Goal: Transaction & Acquisition: Obtain resource

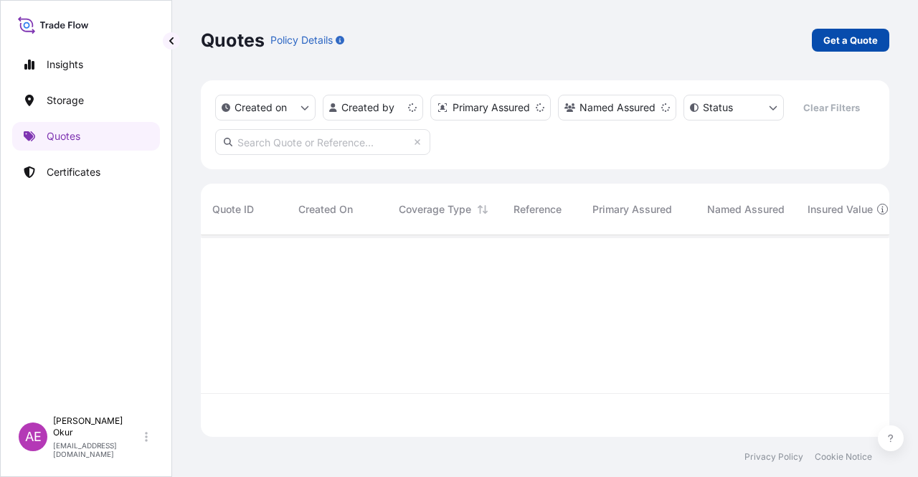
click at [861, 36] on p "Get a Quote" at bounding box center [850, 40] width 55 height 14
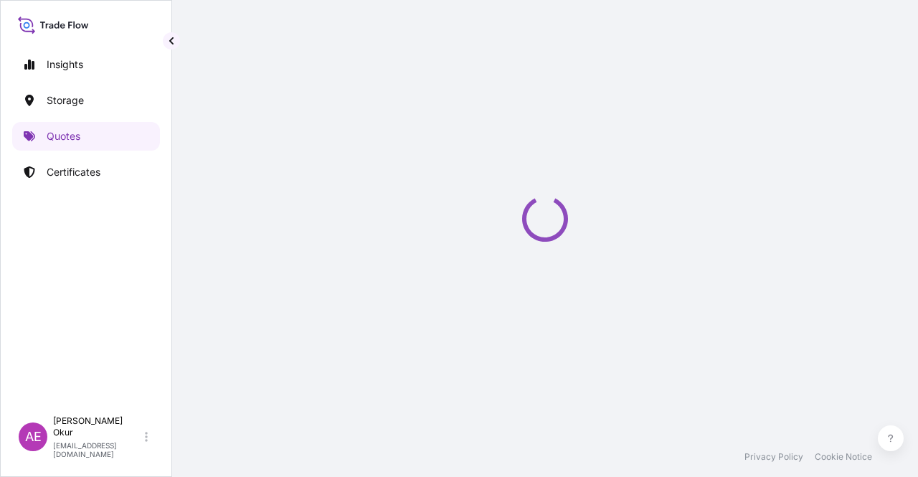
select select "Ocean Vessel"
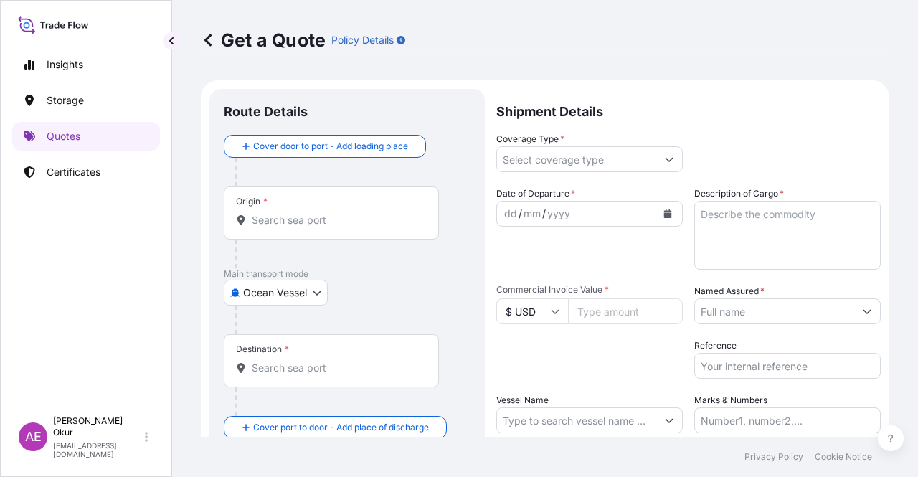
scroll to position [23, 0]
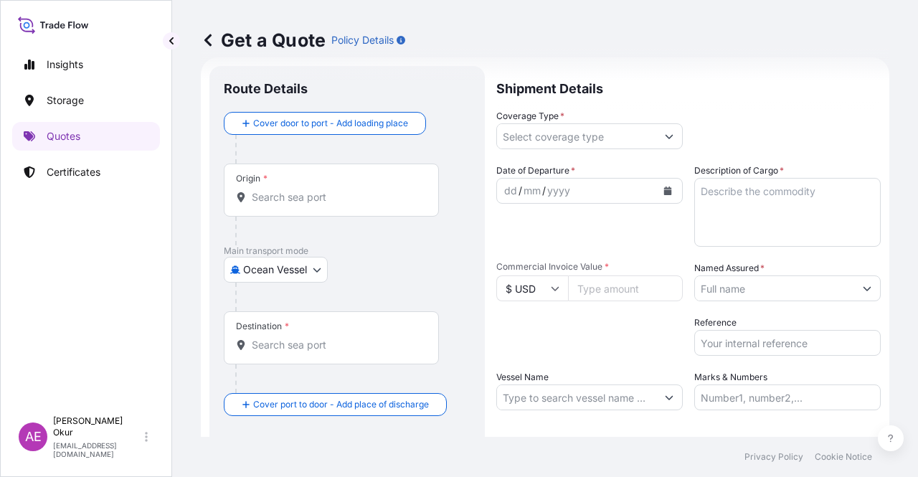
click at [293, 199] on input "Origin *" at bounding box center [336, 197] width 169 height 14
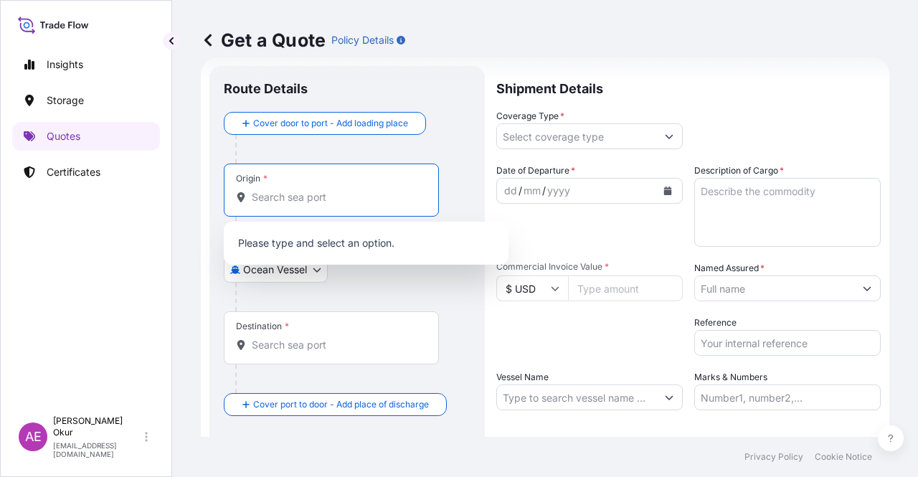
paste input "JUBAIL"
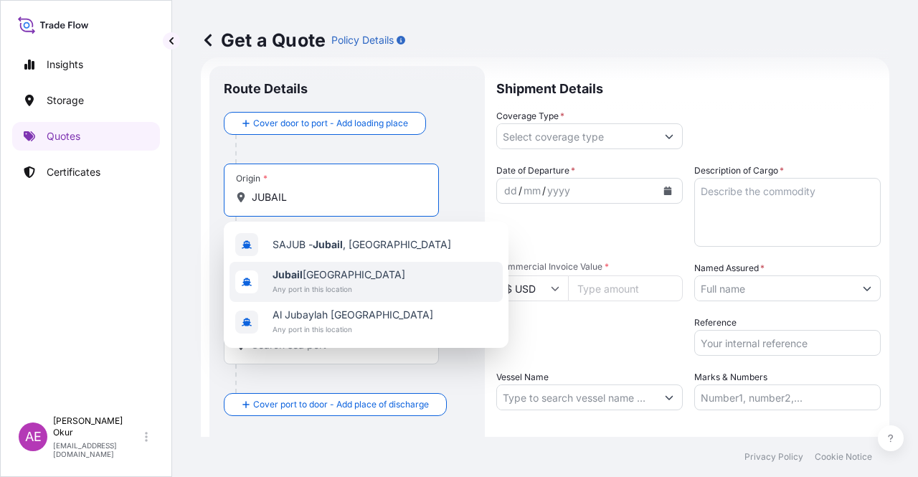
click at [324, 278] on span "Jubail [GEOGRAPHIC_DATA]" at bounding box center [339, 275] width 133 height 14
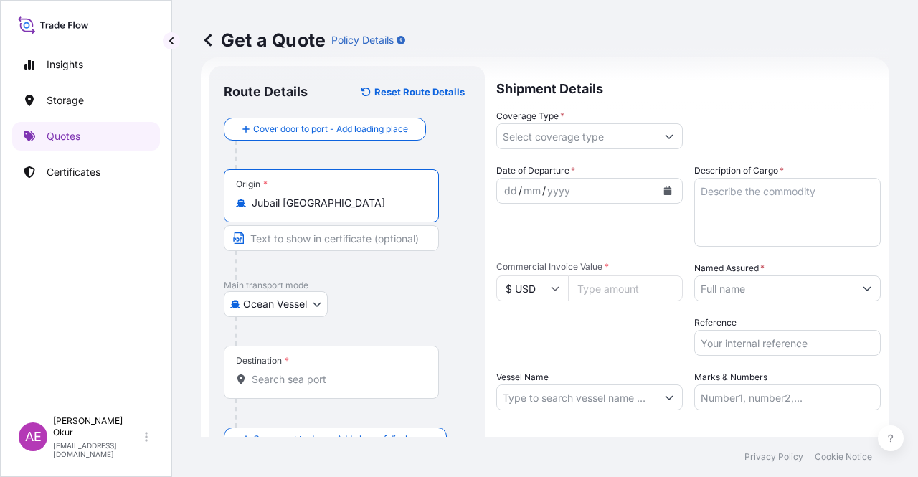
type input "Jubail [GEOGRAPHIC_DATA]"
click at [379, 251] on div at bounding box center [337, 265] width 204 height 29
click at [379, 239] on input "Text to appear on certificate" at bounding box center [331, 238] width 215 height 26
paste input "JUBAIL"
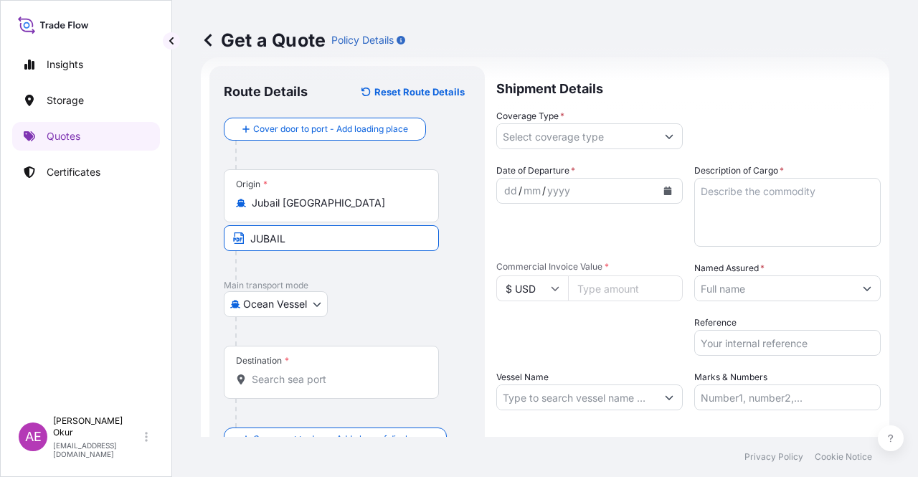
type input "JUBAIL / [GEOGRAPHIC_DATA]"
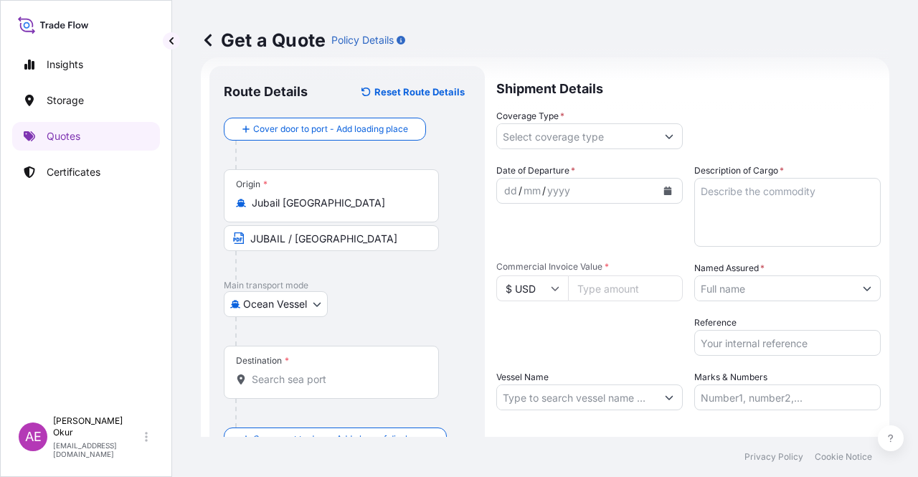
click at [294, 371] on div "Destination *" at bounding box center [331, 372] width 215 height 53
click at [294, 372] on input "Destination *" at bounding box center [336, 379] width 169 height 14
paste input "MERSIN"
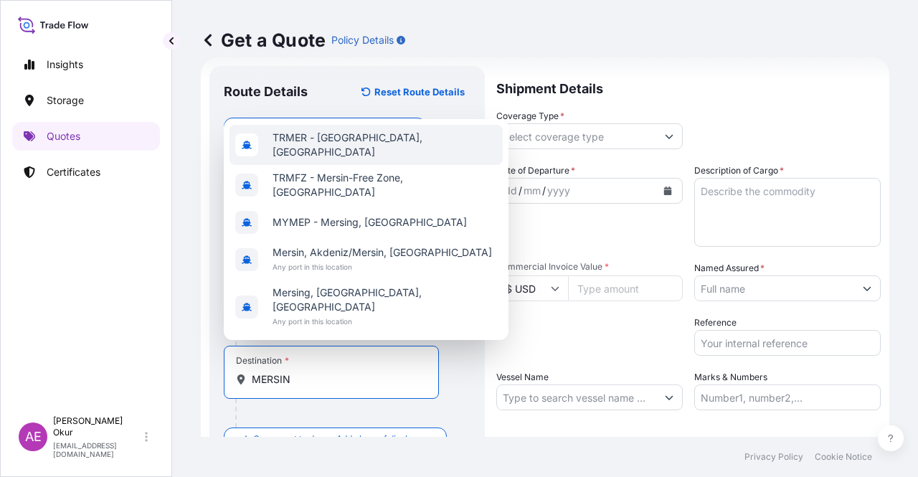
click at [326, 160] on div "TRMER - [GEOGRAPHIC_DATA], [GEOGRAPHIC_DATA]" at bounding box center [366, 145] width 273 height 40
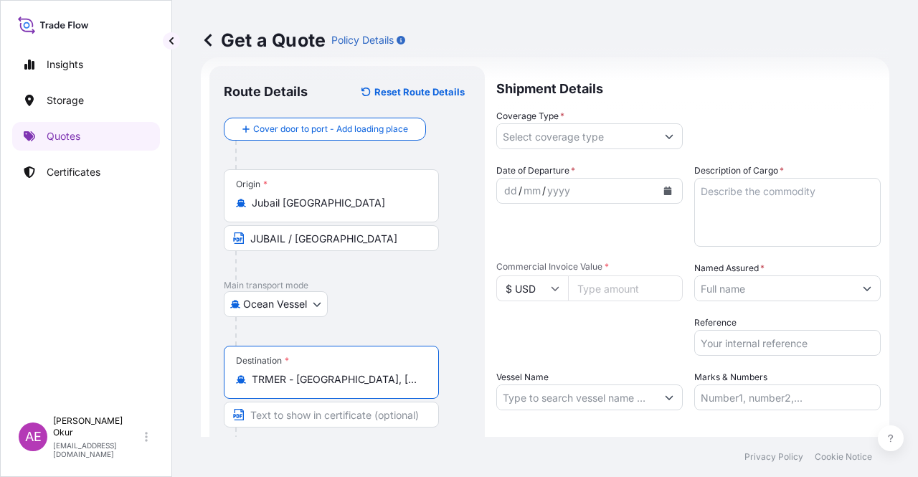
type input "TRMER - [GEOGRAPHIC_DATA], [GEOGRAPHIC_DATA]"
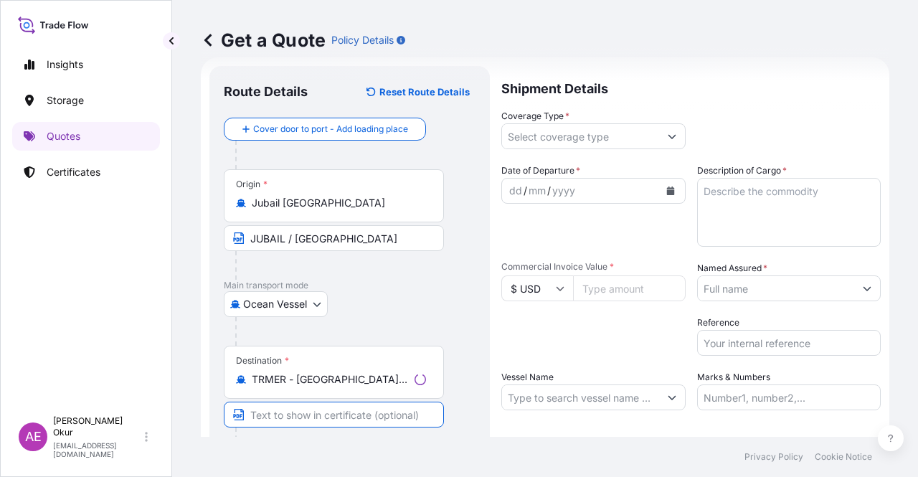
click at [295, 420] on input "Text to appear on certificate" at bounding box center [334, 415] width 220 height 26
paste input "MERSIN"
type input "MERSIN / [GEOGRAPHIC_DATA]"
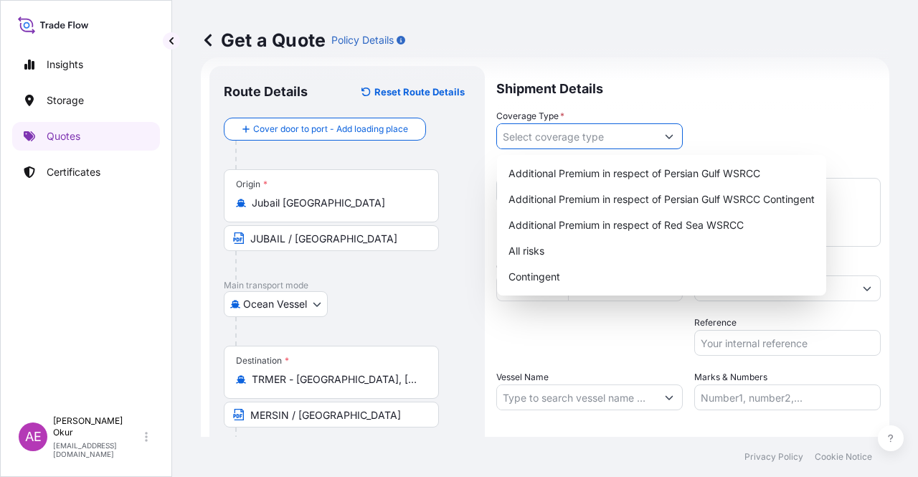
click at [569, 136] on input "Coverage Type *" at bounding box center [576, 136] width 159 height 26
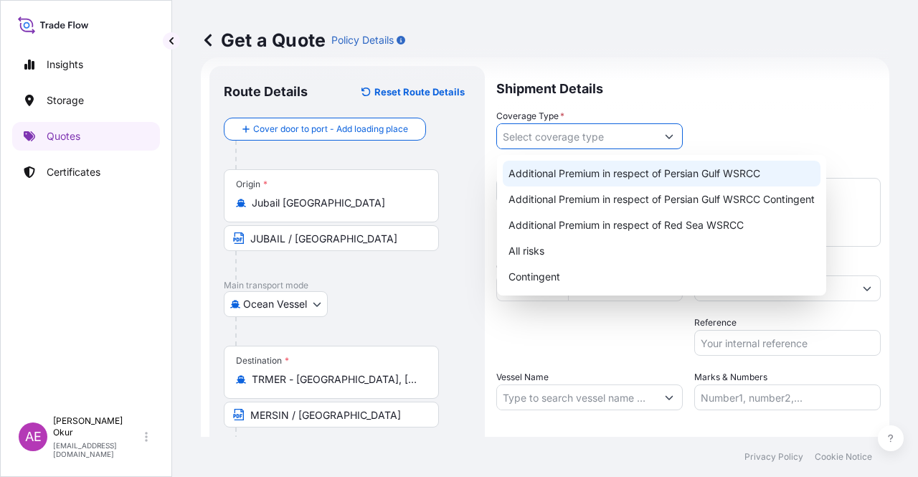
click at [637, 180] on div "Additional Premium in respect of Persian Gulf WSRCC" at bounding box center [662, 174] width 318 height 26
type input "Additional Premium in respect of Persian Gulf WSRCC"
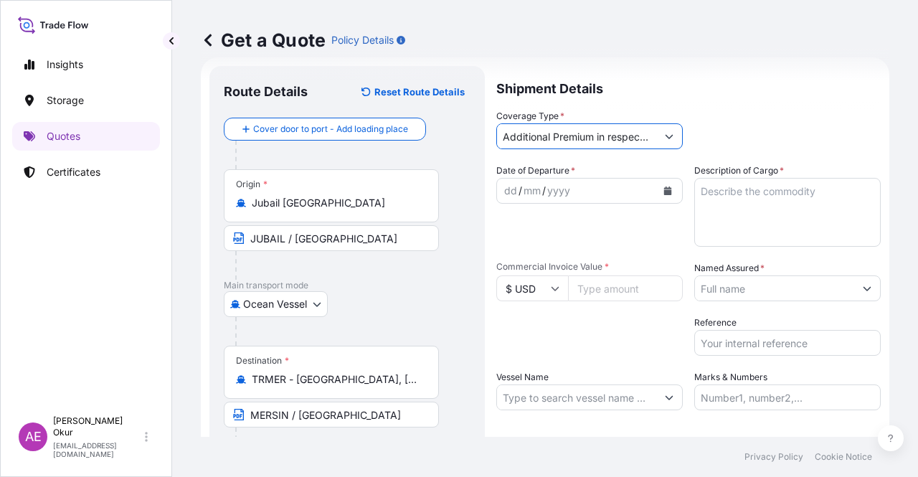
click at [503, 185] on div "dd" at bounding box center [511, 190] width 16 height 17
click at [595, 283] on input "Commercial Invoice Value *" at bounding box center [625, 288] width 115 height 26
paste input "1116551.7"
type input "1116551.7"
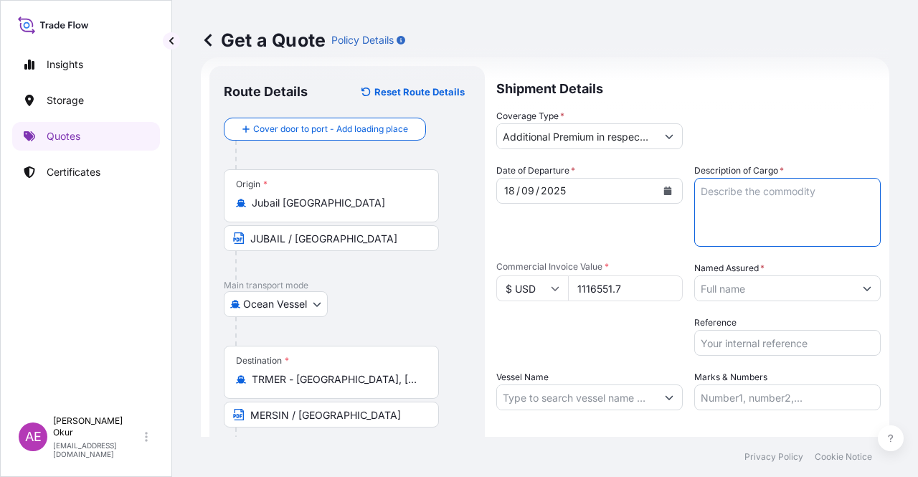
click at [739, 221] on textarea "Description of Cargo *" at bounding box center [787, 212] width 186 height 69
paste textarea "HDPE (TASNEE HD 100 BLACK COMPOUND)"
type textarea "HDPE (TASNEE HD 100 BLACK COMPOUND)"
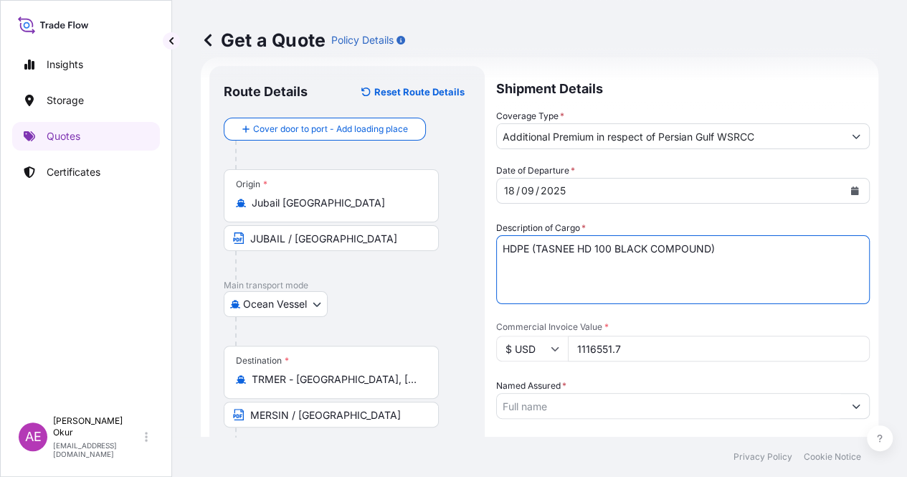
click at [751, 393] on input "Named Assured *" at bounding box center [670, 406] width 346 height 26
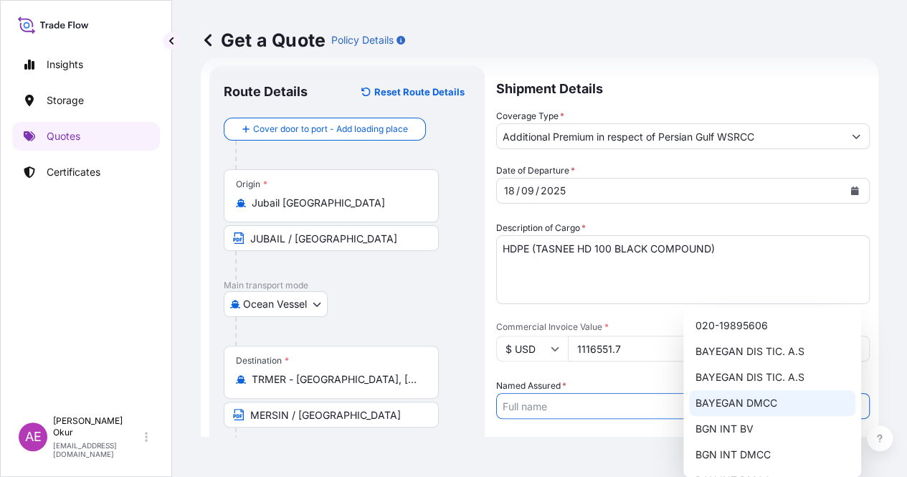
click at [756, 401] on span "BAYEGAN DMCC" at bounding box center [736, 403] width 82 height 14
type input "BAYEGAN DMCC"
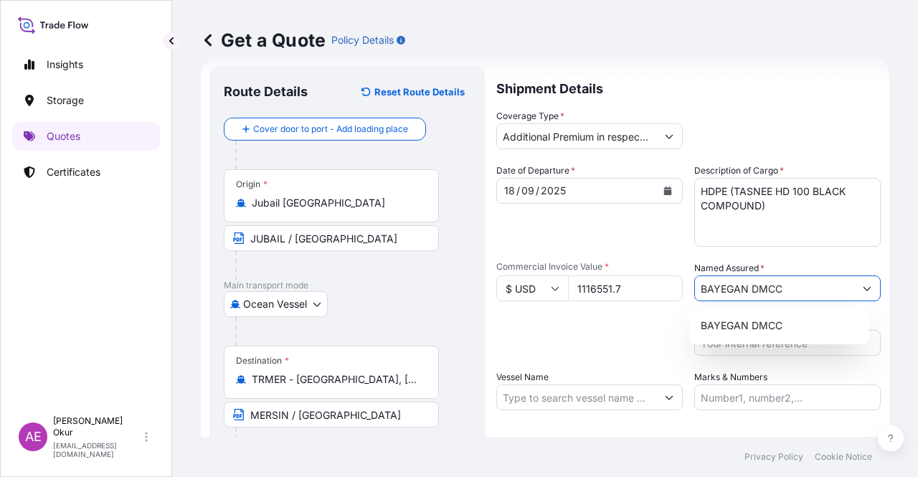
click at [568, 397] on input "Vessel Name" at bounding box center [576, 397] width 159 height 26
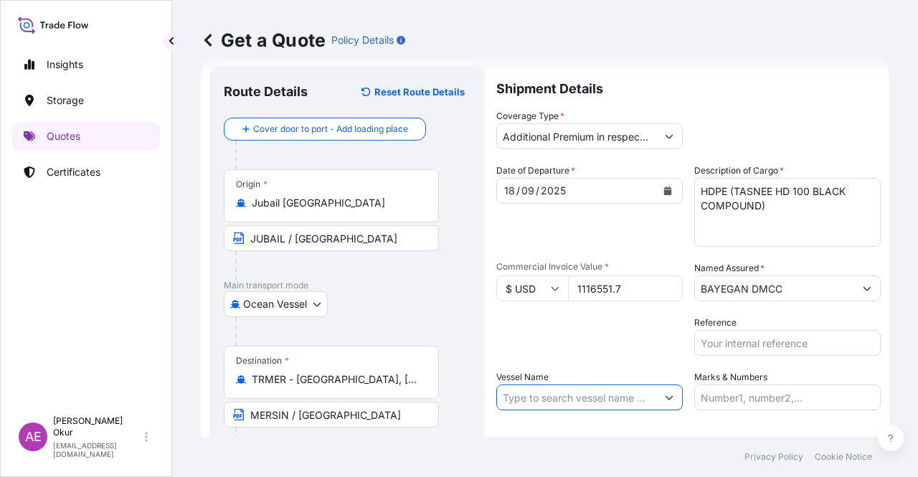
paste input "MSC [PERSON_NAME]"
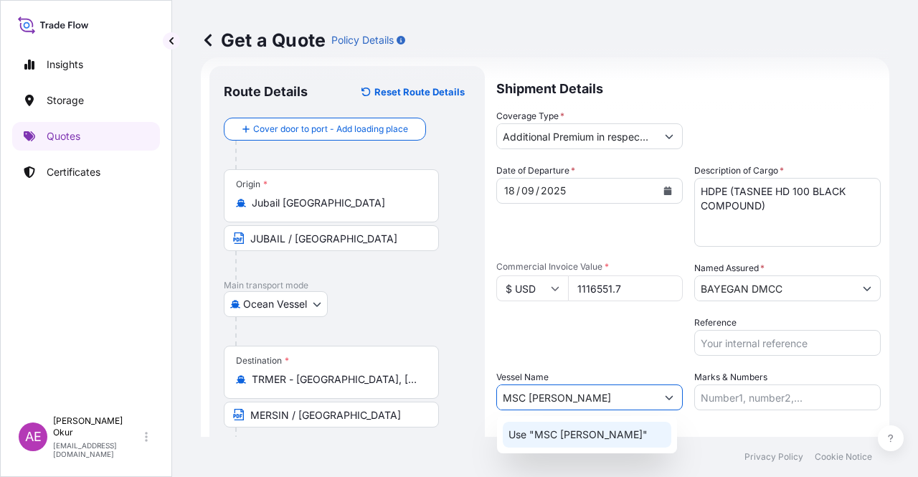
click at [598, 436] on p "Use "MSC [PERSON_NAME]"" at bounding box center [578, 434] width 139 height 14
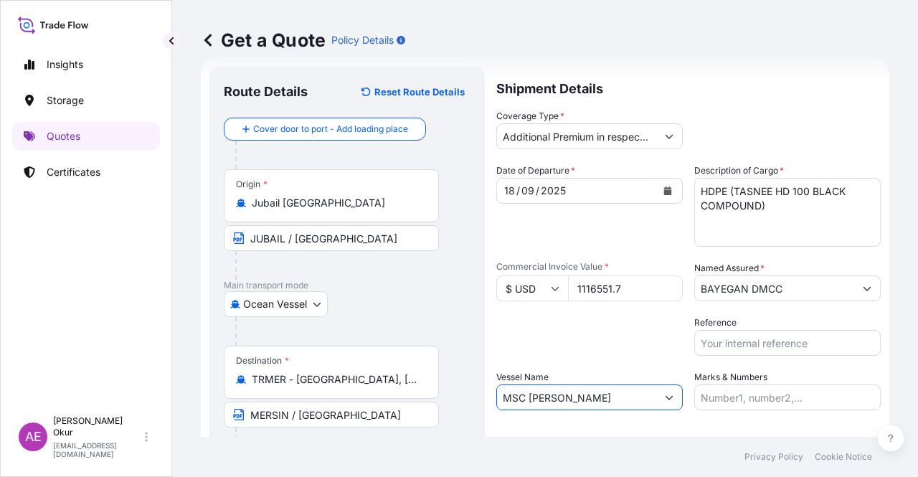
type input "MSC [PERSON_NAME]"
click at [732, 398] on input "Marks & Numbers" at bounding box center [787, 397] width 186 height 26
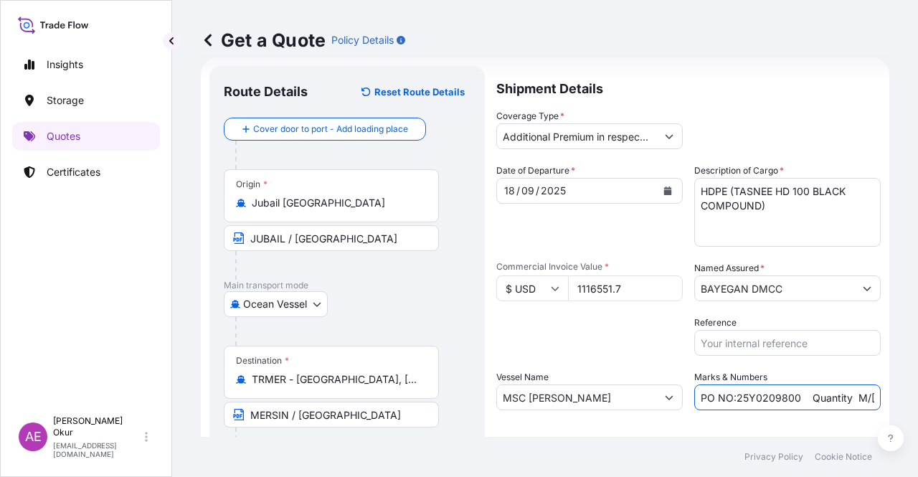
drag, startPoint x: 793, startPoint y: 396, endPoint x: 729, endPoint y: 403, distance: 64.2
click at [729, 403] on input "PO NO:25Y0209800 Quantity M/[PERSON_NAME]: 30.020,99 Premium: USD 2.597,27" at bounding box center [787, 397] width 186 height 26
paste input "305"
drag, startPoint x: 852, startPoint y: 404, endPoint x: 902, endPoint y: 399, distance: 50.4
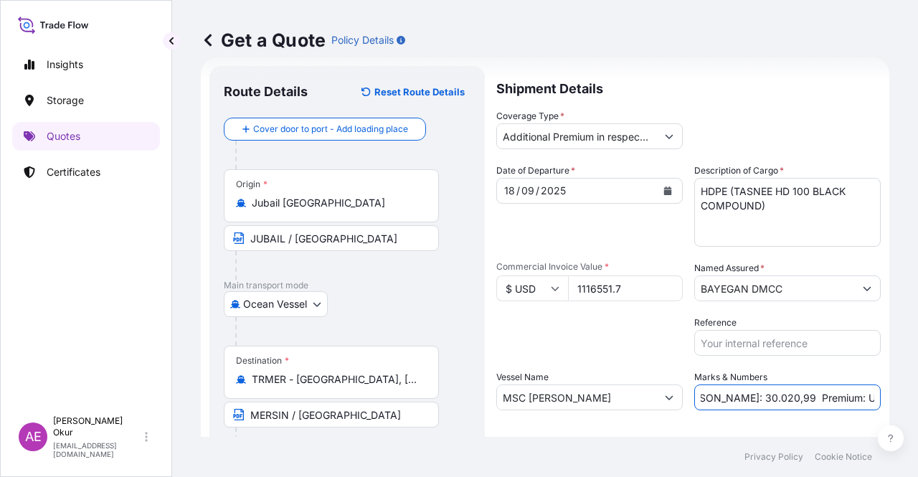
click at [902, 399] on div "Get a Quote Policy Details Route Details Reset Route Details Cover door to port…" at bounding box center [545, 218] width 746 height 437
click at [791, 392] on input "PO NO:25Y0230500 Quantity M/[PERSON_NAME]: 30.020,99 Premium: USD 2.597,27" at bounding box center [787, 397] width 186 height 26
drag, startPoint x: 698, startPoint y: 397, endPoint x: 746, endPoint y: 397, distance: 48.1
click at [746, 397] on input "PO NO:25Y0230500 Quantity M/[PERSON_NAME]: 30.020,99 Premium: USD 2.597,27" at bounding box center [787, 397] width 186 height 26
paste input "990,000"
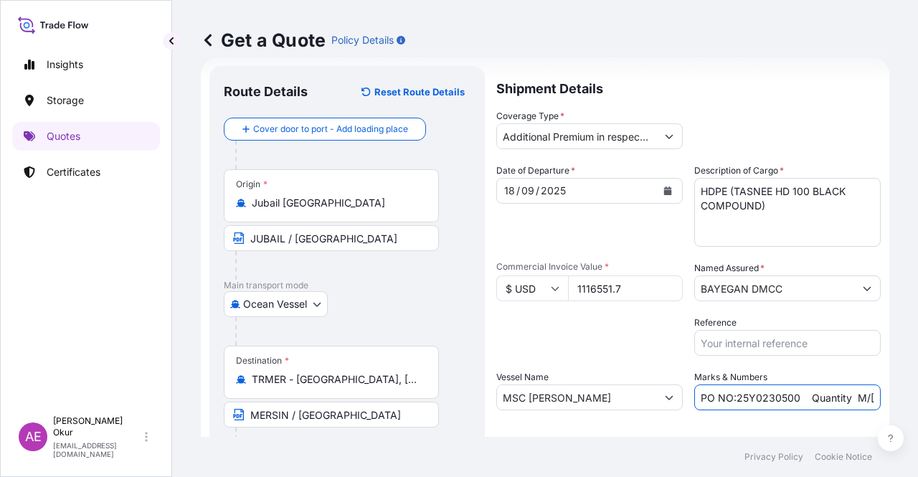
scroll to position [0, 185]
drag, startPoint x: 832, startPoint y: 394, endPoint x: 917, endPoint y: 389, distance: 85.5
click at [917, 389] on div "Get a Quote Policy Details Route Details Reset Route Details Cover door to port…" at bounding box center [545, 218] width 746 height 437
click at [826, 387] on input "PO NO:25Y0230500 Quantity M/[PERSON_NAME]: 990,000 Premium: USD 2.597,27" at bounding box center [787, 397] width 186 height 26
drag, startPoint x: 823, startPoint y: 397, endPoint x: 889, endPoint y: 391, distance: 66.3
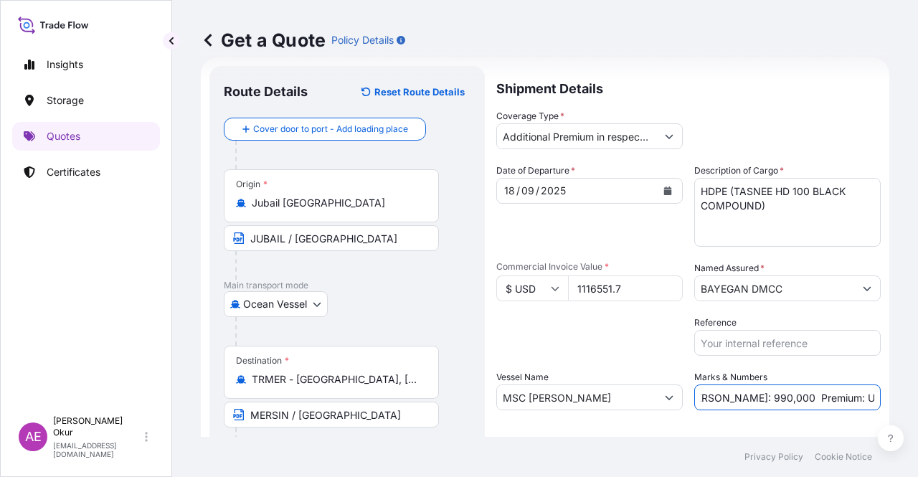
click at [917, 394] on div "Get a Quote Policy Details Route Details Reset Route Details Cover door to port…" at bounding box center [545, 218] width 746 height 437
paste input "34,48"
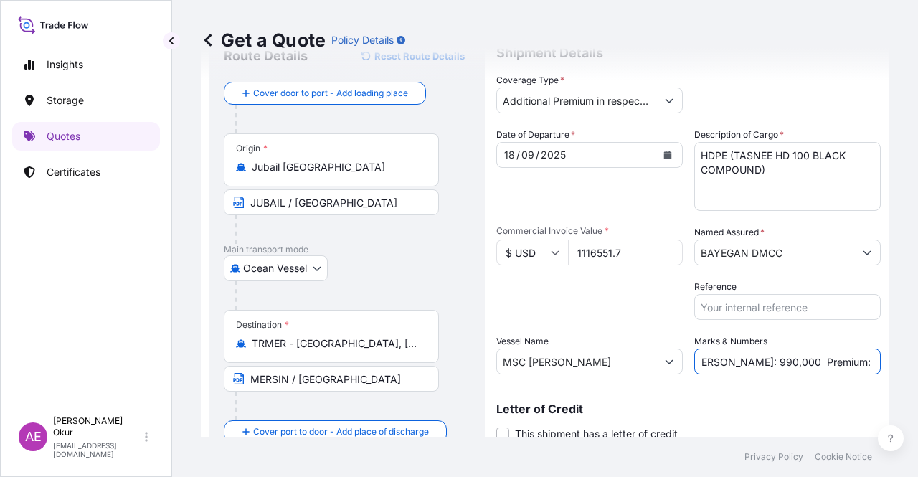
scroll to position [111, 0]
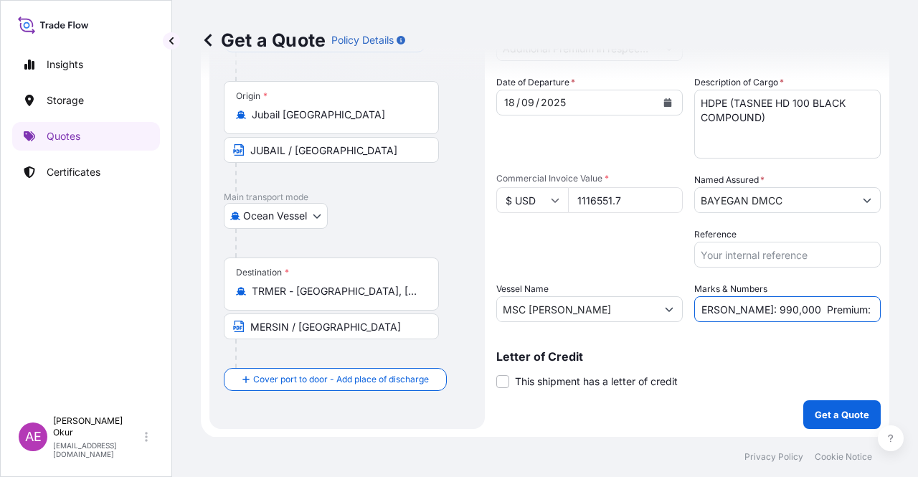
type input "PO NO:25Y0230500 Quantity M/[PERSON_NAME]: 990,000 Premium: USD 234,48"
click at [509, 389] on div "Shipment Details Coverage Type * Additional Premium in respect of Persian Gulf …" at bounding box center [688, 203] width 384 height 451
click at [503, 381] on span at bounding box center [502, 381] width 13 height 13
click at [496, 374] on input "This shipment has a letter of credit" at bounding box center [496, 374] width 0 height 0
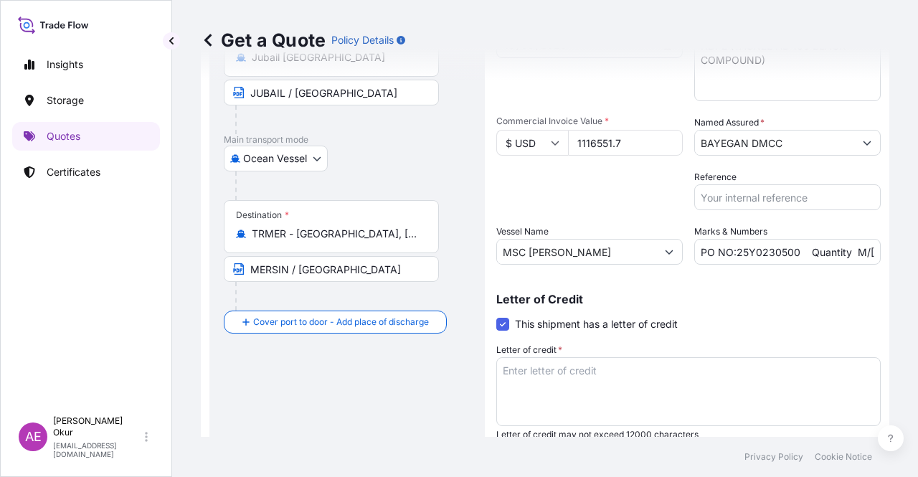
scroll to position [220, 0]
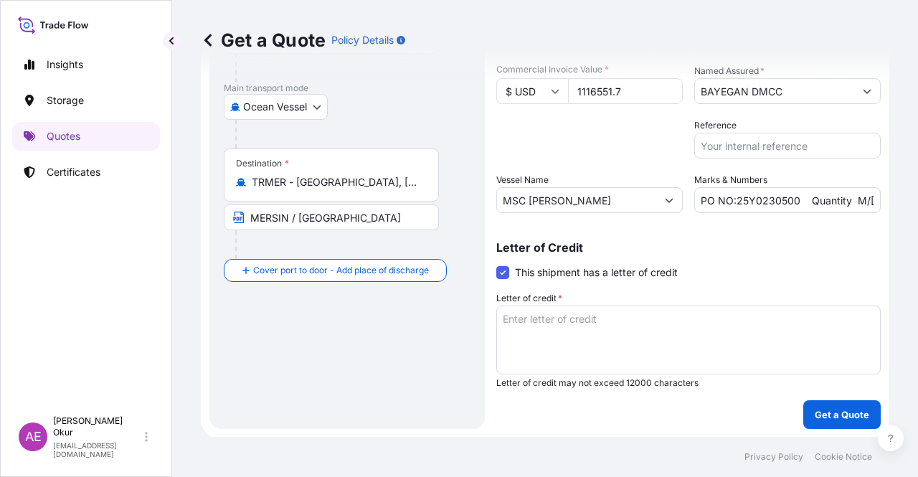
click at [588, 311] on textarea "Letter of credit *" at bounding box center [688, 340] width 384 height 69
paste textarea "++++ INSURANCE POLICY OR CERTIFICATE OF INSURANCE IN DUPLICATE ISSUED OR ENDORS…"
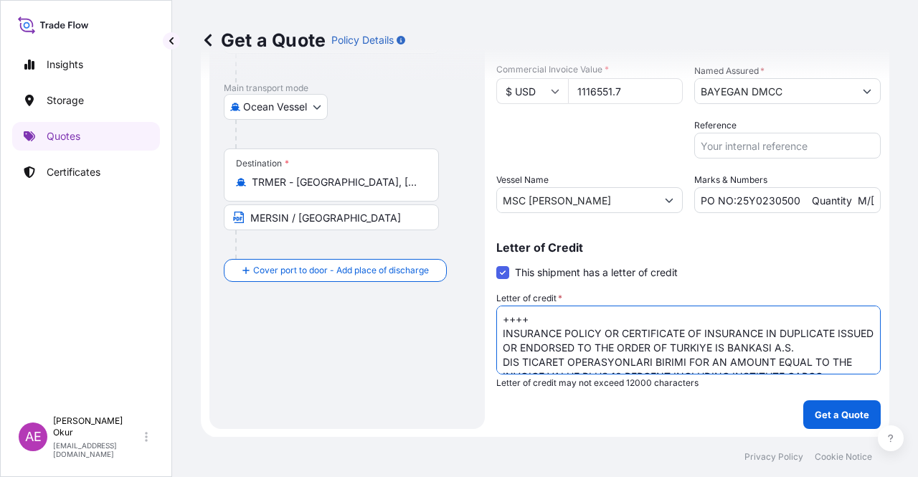
scroll to position [80, 0]
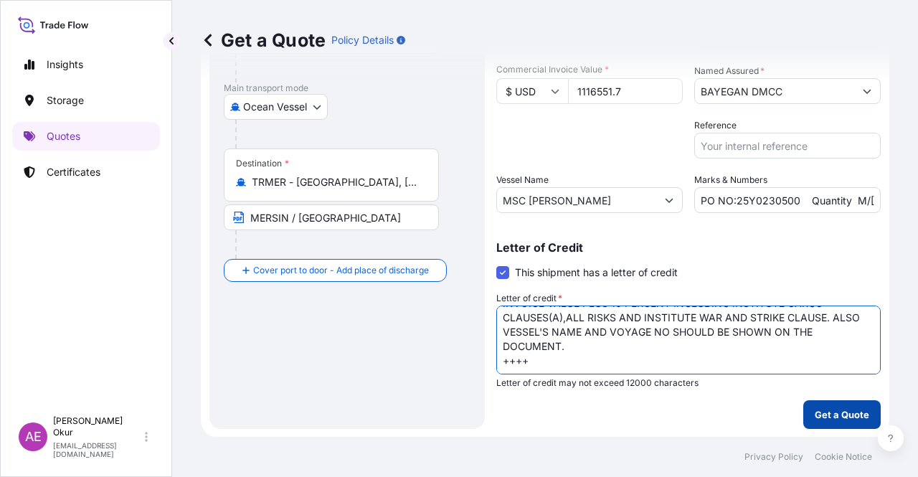
type textarea "++++ INSURANCE POLICY OR CERTIFICATE OF INSURANCE IN DUPLICATE ISSUED OR ENDORS…"
click at [823, 412] on p "Get a Quote" at bounding box center [842, 414] width 55 height 14
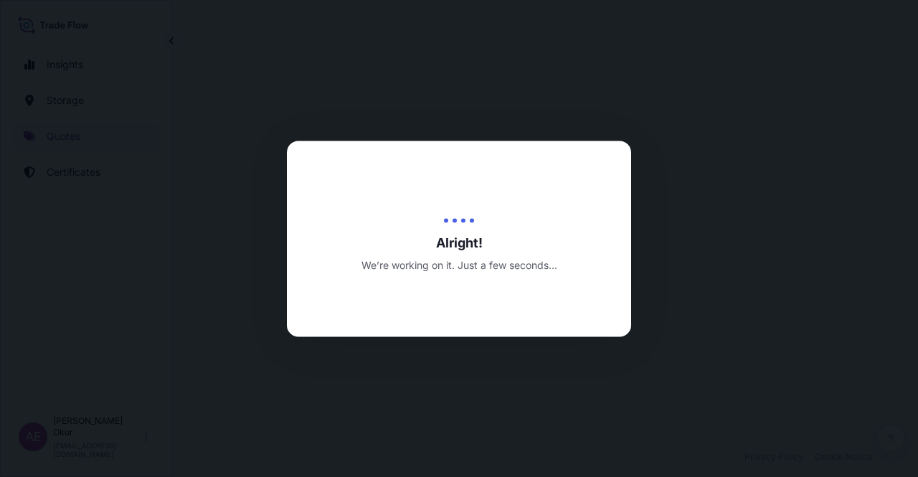
select select "Ocean Vessel"
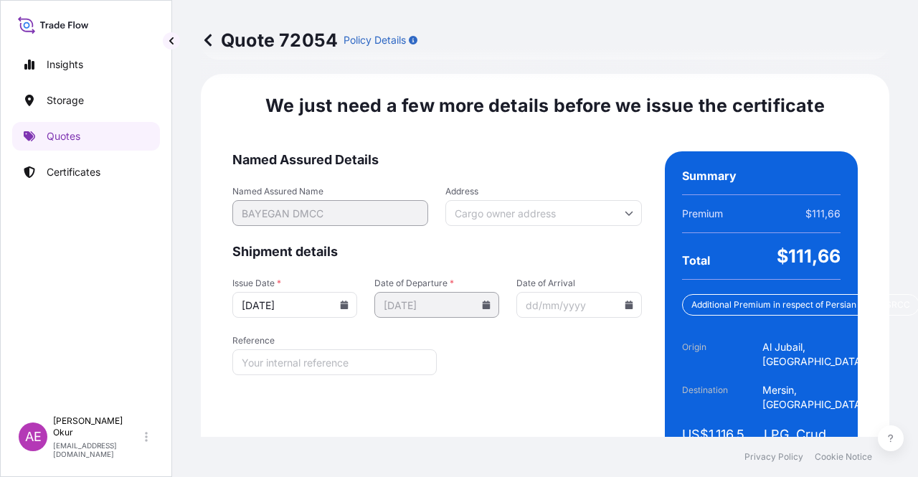
scroll to position [2062, 0]
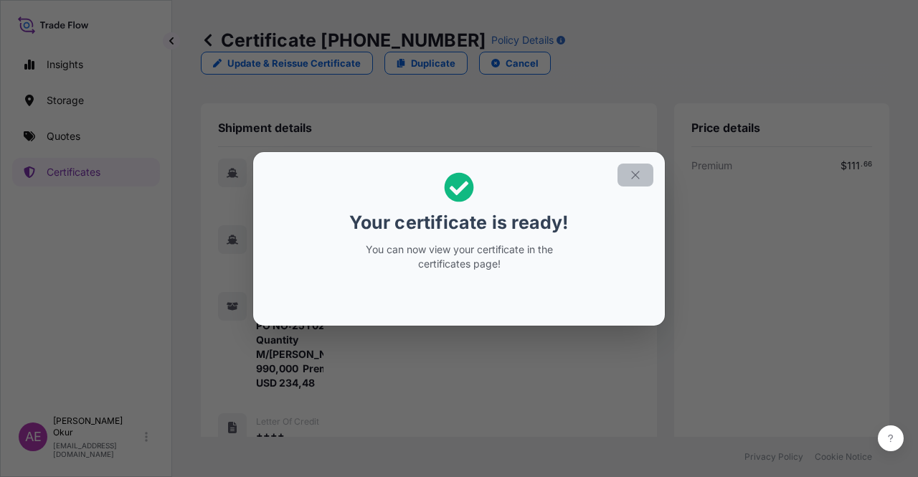
click at [638, 173] on icon "button" at bounding box center [635, 175] width 13 height 13
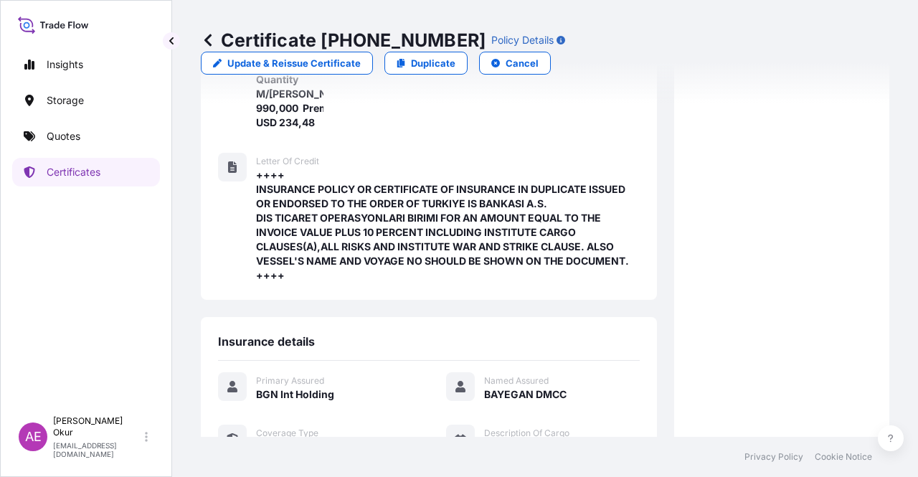
scroll to position [540, 0]
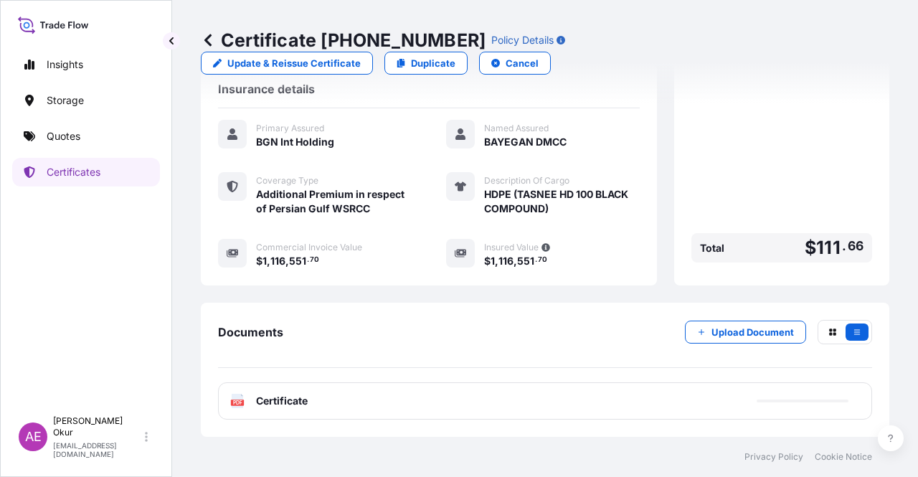
click at [288, 393] on div "PDF Certificate" at bounding box center [545, 400] width 654 height 37
click at [296, 401] on span "Certificate" at bounding box center [282, 401] width 52 height 14
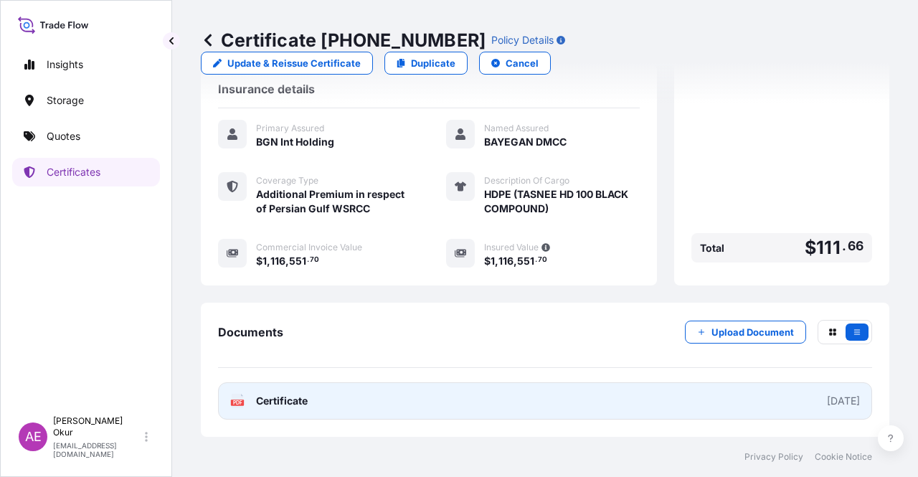
click at [306, 401] on span "Certificate" at bounding box center [282, 401] width 52 height 14
